Goal: Information Seeking & Learning: Understand process/instructions

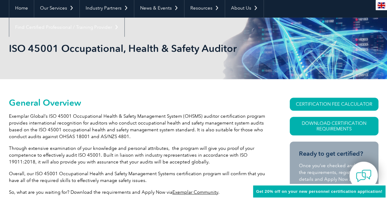
scroll to position [62, 0]
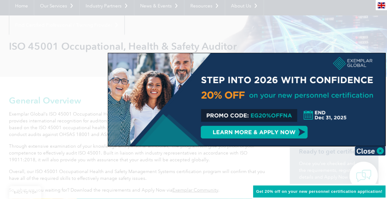
click at [273, 118] on div at bounding box center [246, 99] width 277 height 92
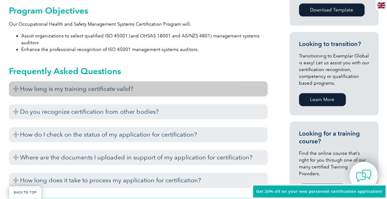
scroll to position [339, 0]
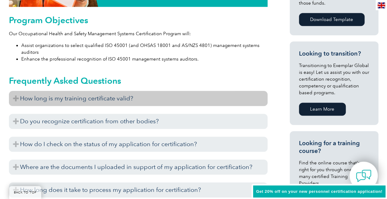
click at [176, 100] on h3 "How long is my training certificate valid?" at bounding box center [138, 98] width 259 height 15
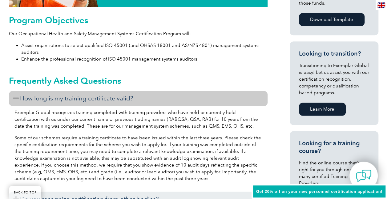
scroll to position [432, 0]
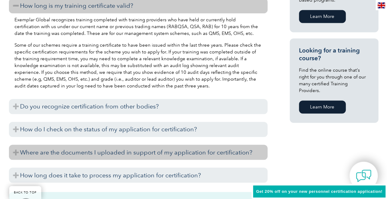
click at [210, 154] on h3 "Where are the documents I uploaded in support of my application for certificati…" at bounding box center [138, 151] width 259 height 15
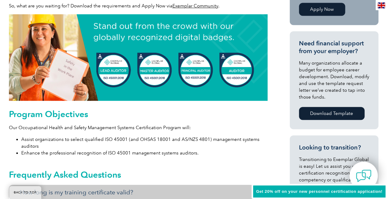
scroll to position [216, 0]
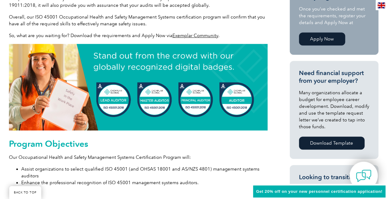
click at [196, 157] on p "Our Occupational Health and Safety Management Systems Certification Program wil…" at bounding box center [138, 157] width 259 height 7
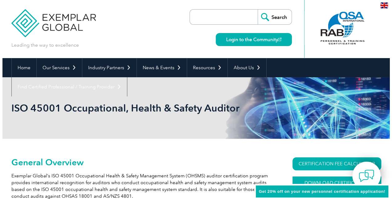
scroll to position [31, 0]
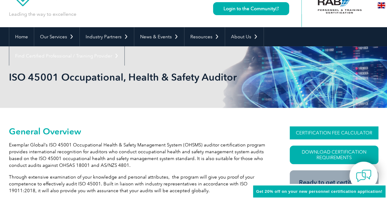
click at [337, 133] on link "CERTIFICATION FEE CALCULATOR" at bounding box center [334, 132] width 89 height 13
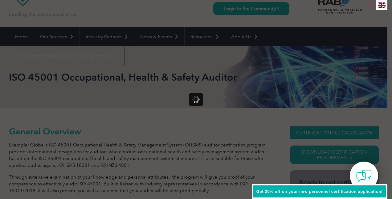
scroll to position [0, 0]
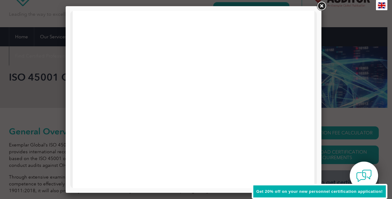
click at [339, 155] on div at bounding box center [196, 99] width 392 height 199
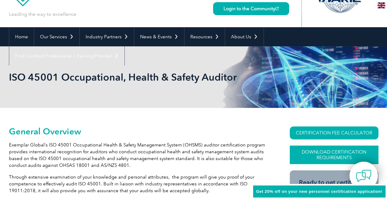
click at [318, 153] on link "Download Certification Requirements" at bounding box center [334, 154] width 89 height 18
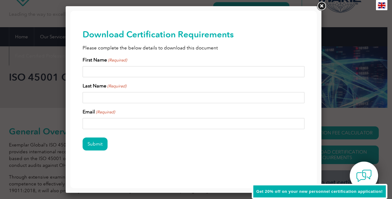
click at [325, 5] on link at bounding box center [321, 6] width 11 height 11
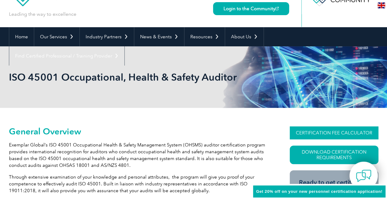
click at [322, 135] on link "CERTIFICATION FEE CALCULATOR" at bounding box center [334, 132] width 89 height 13
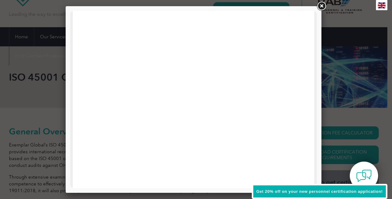
click at [322, 6] on link at bounding box center [321, 6] width 11 height 11
